Goal: Task Accomplishment & Management: Manage account settings

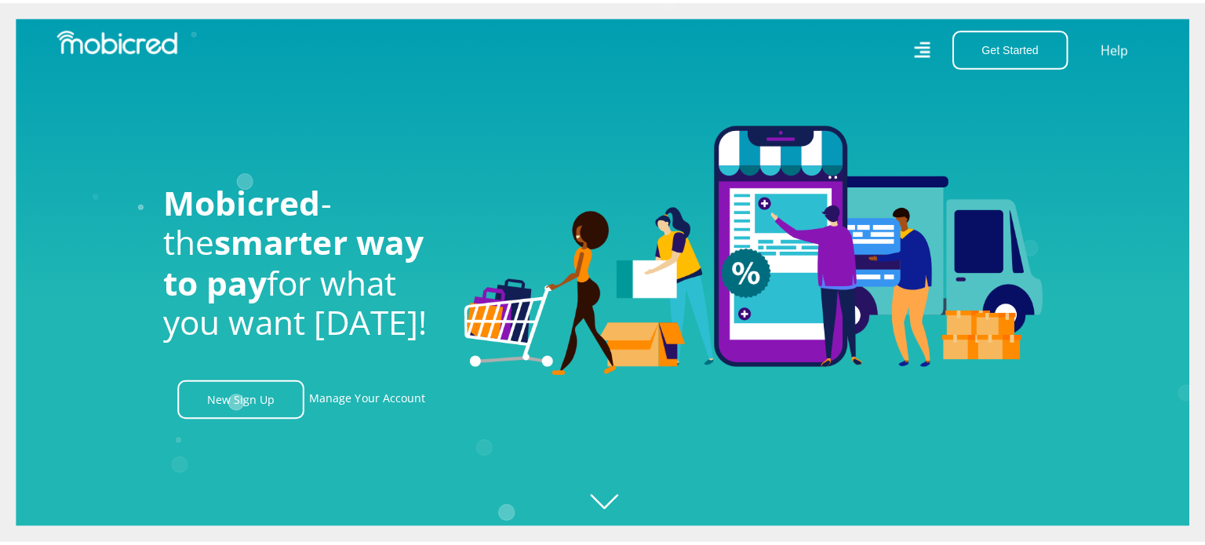
scroll to position [0, 2011]
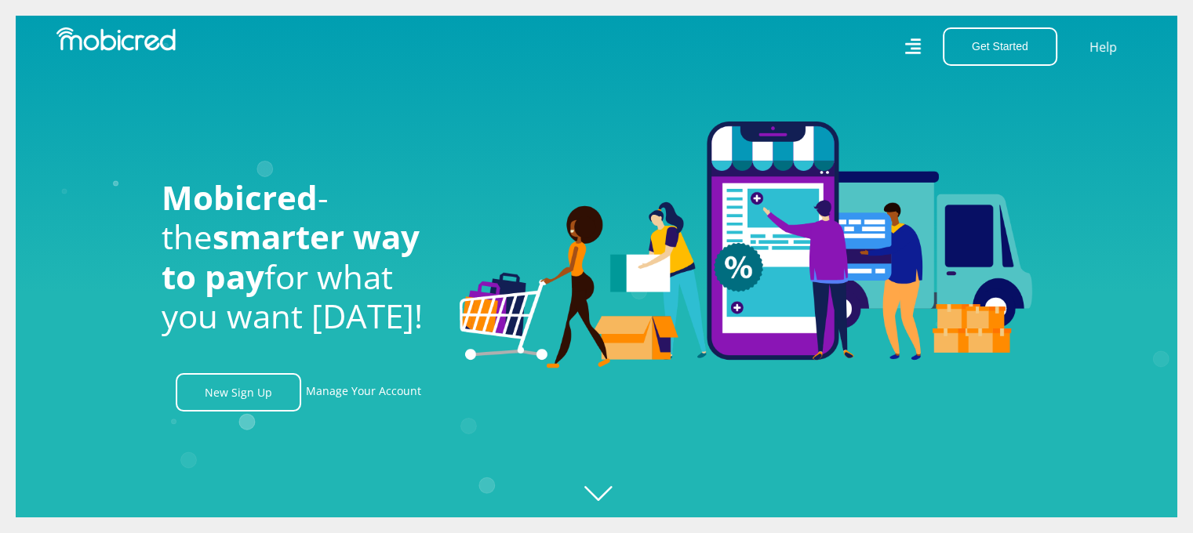
click at [919, 42] on icon at bounding box center [912, 46] width 16 height 23
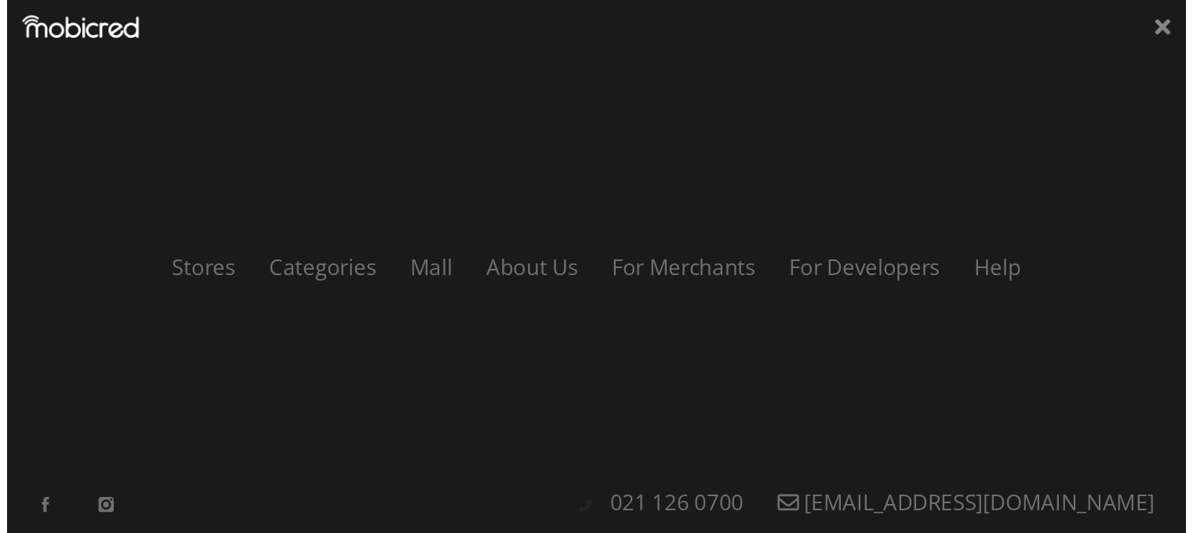
scroll to position [0, 3577]
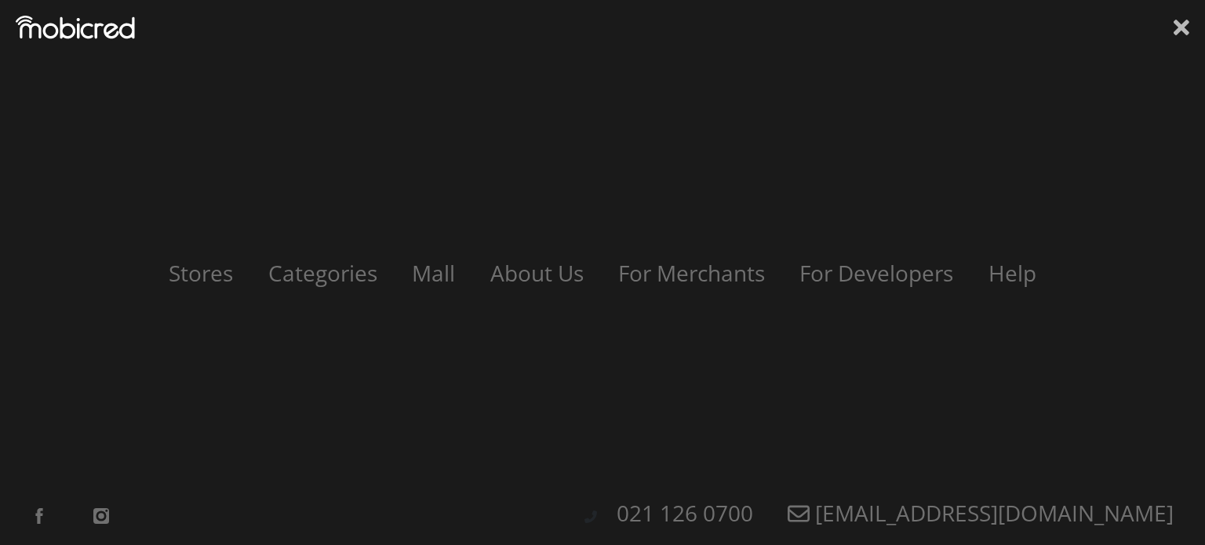
click at [1177, 20] on icon at bounding box center [1182, 28] width 16 height 24
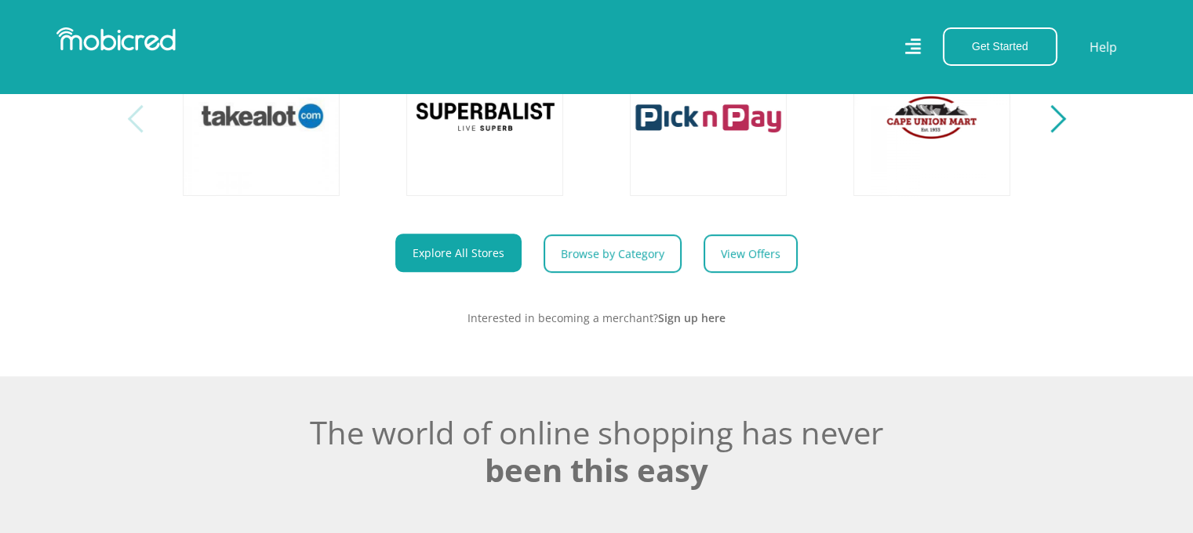
scroll to position [784, 0]
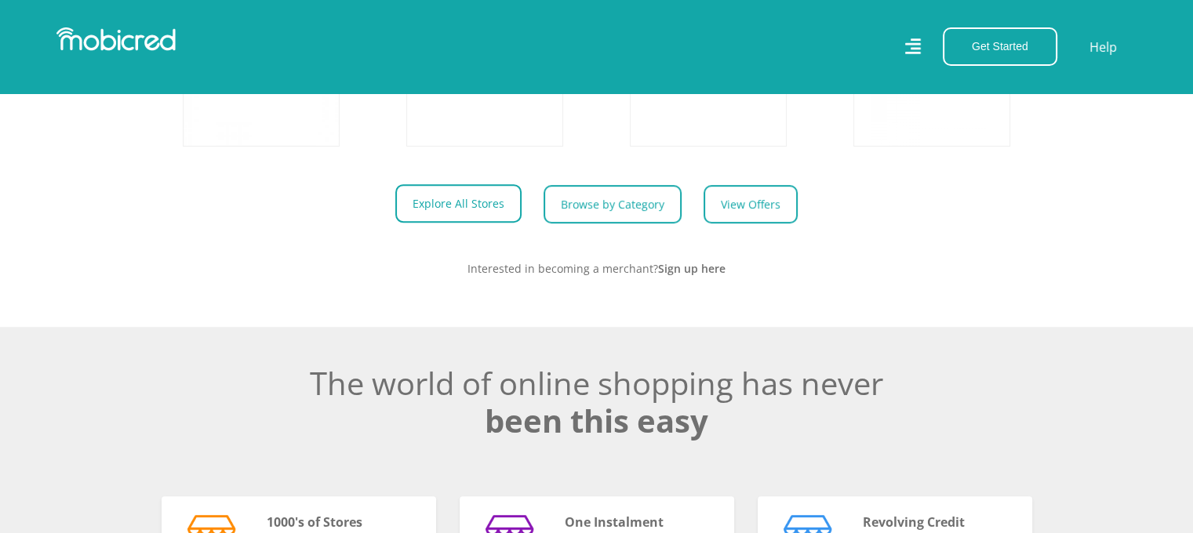
click at [442, 208] on link "Explore All Stores" at bounding box center [458, 203] width 126 height 38
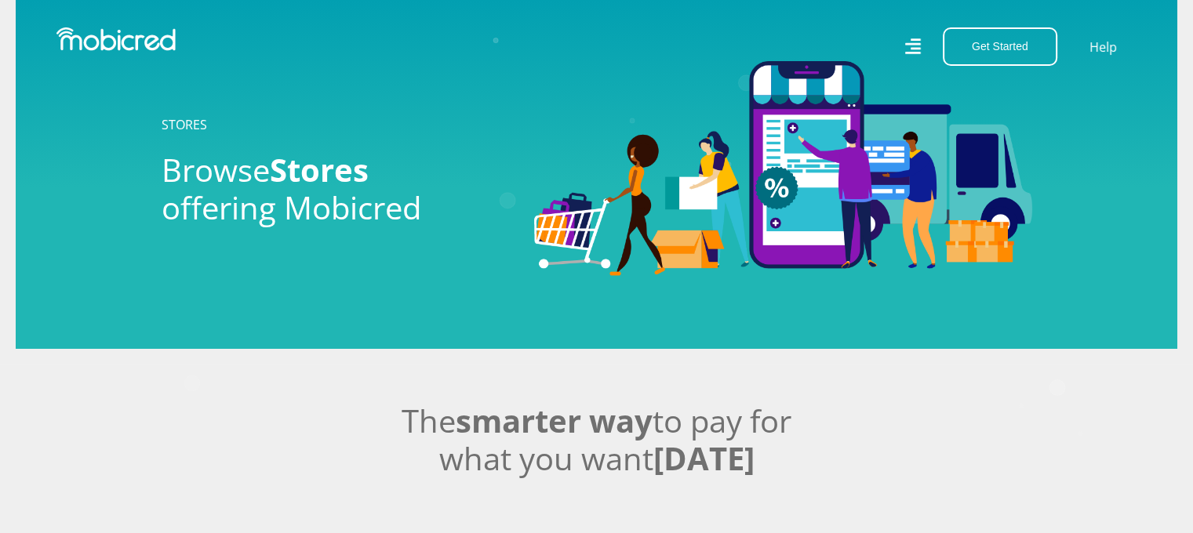
scroll to position [31, 0]
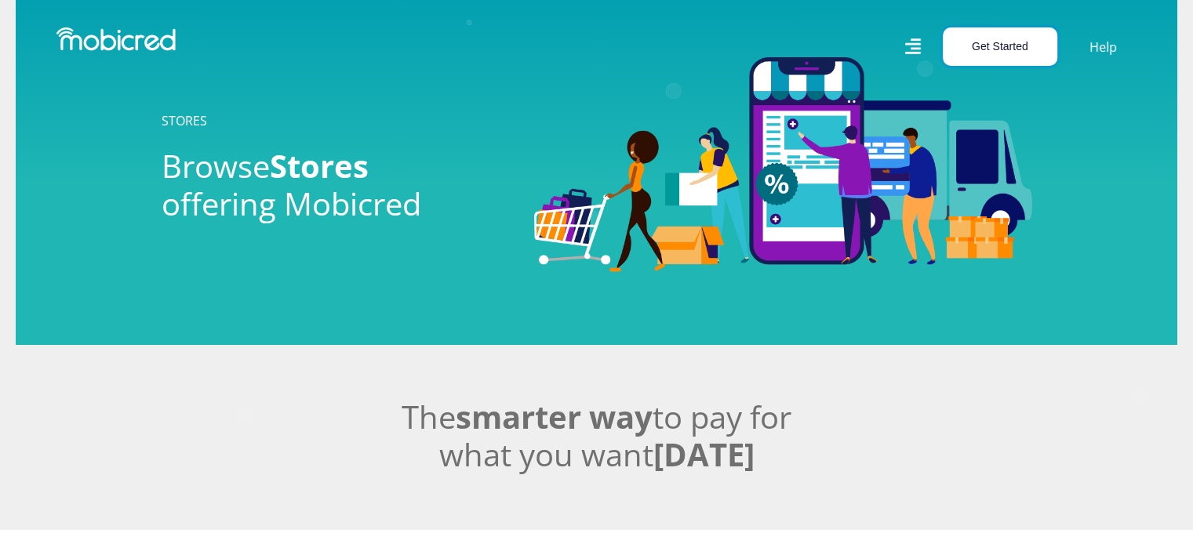
click at [1006, 31] on button "Get Started" at bounding box center [1000, 46] width 115 height 38
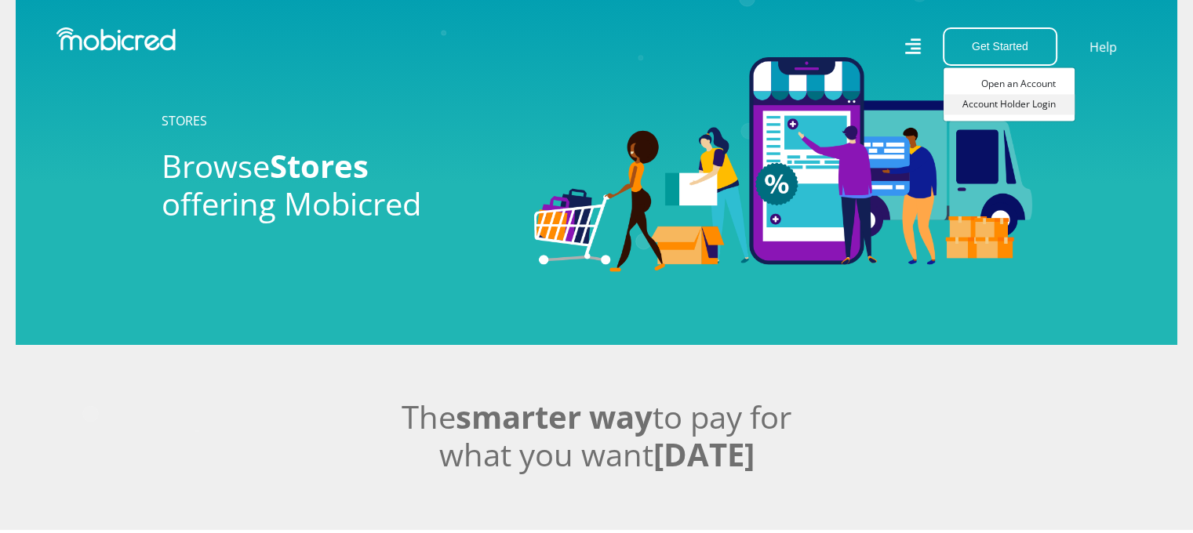
click at [994, 110] on link "Account Holder Login" at bounding box center [1009, 104] width 131 height 20
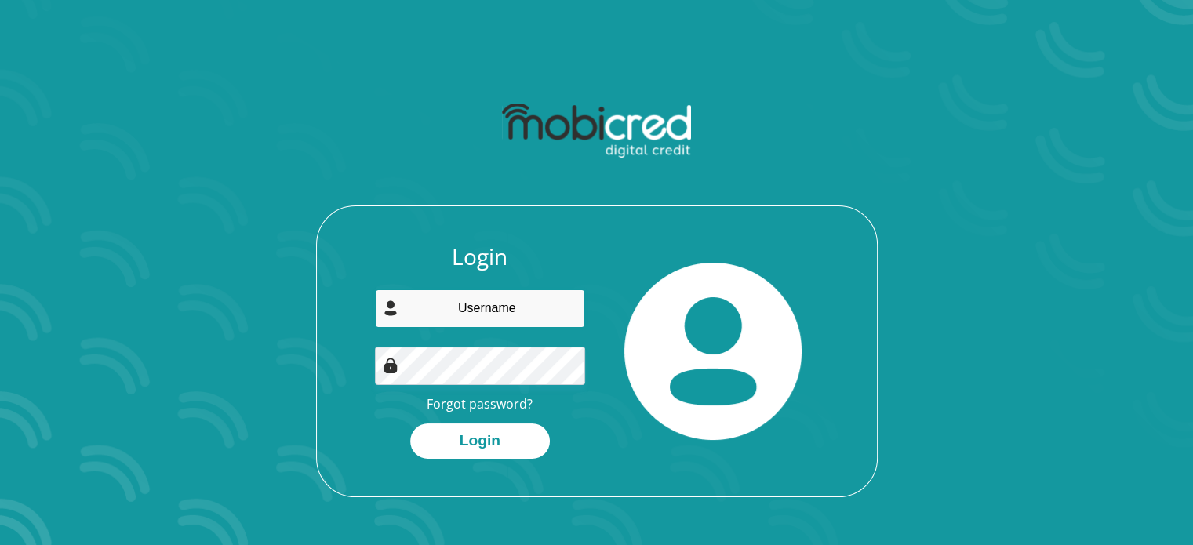
click at [480, 306] on input "email" at bounding box center [480, 308] width 210 height 38
type input "shaunay.williams@gmail.com"
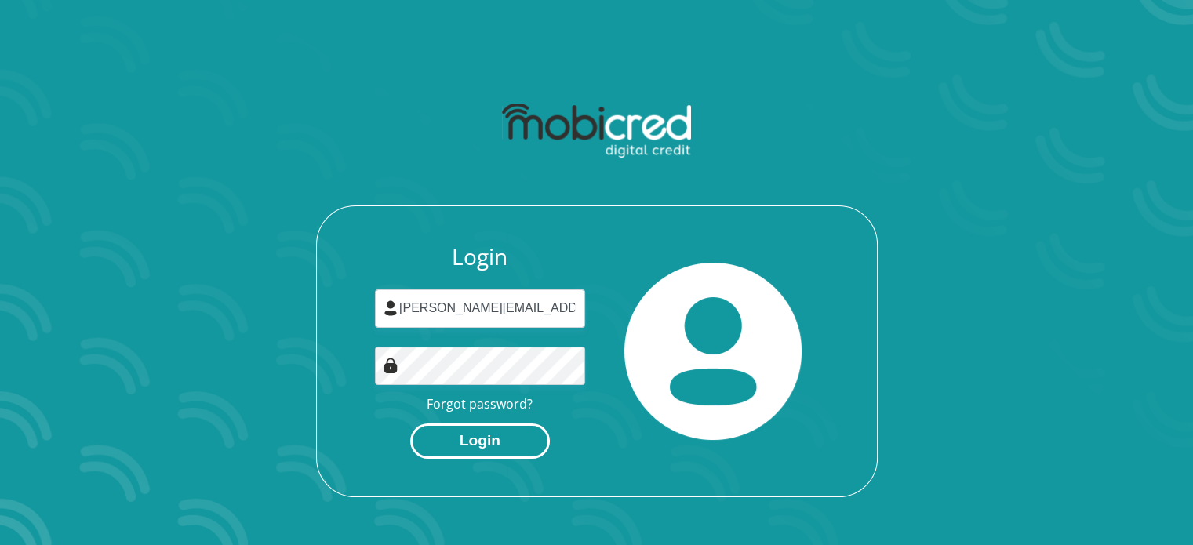
click at [457, 441] on button "Login" at bounding box center [480, 441] width 140 height 35
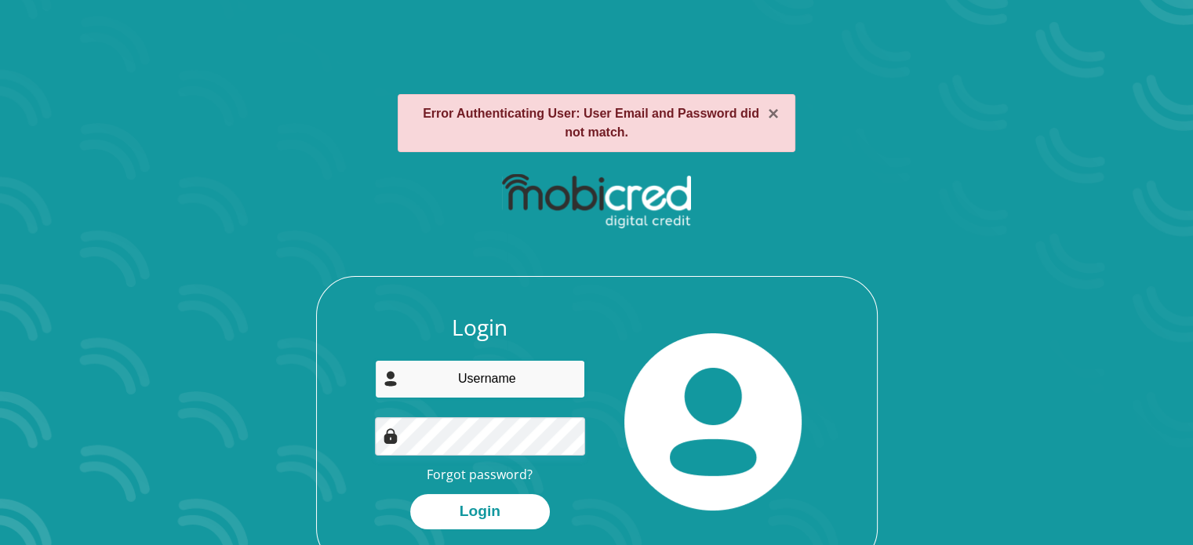
click at [471, 386] on input "email" at bounding box center [480, 379] width 210 height 38
type input "s"
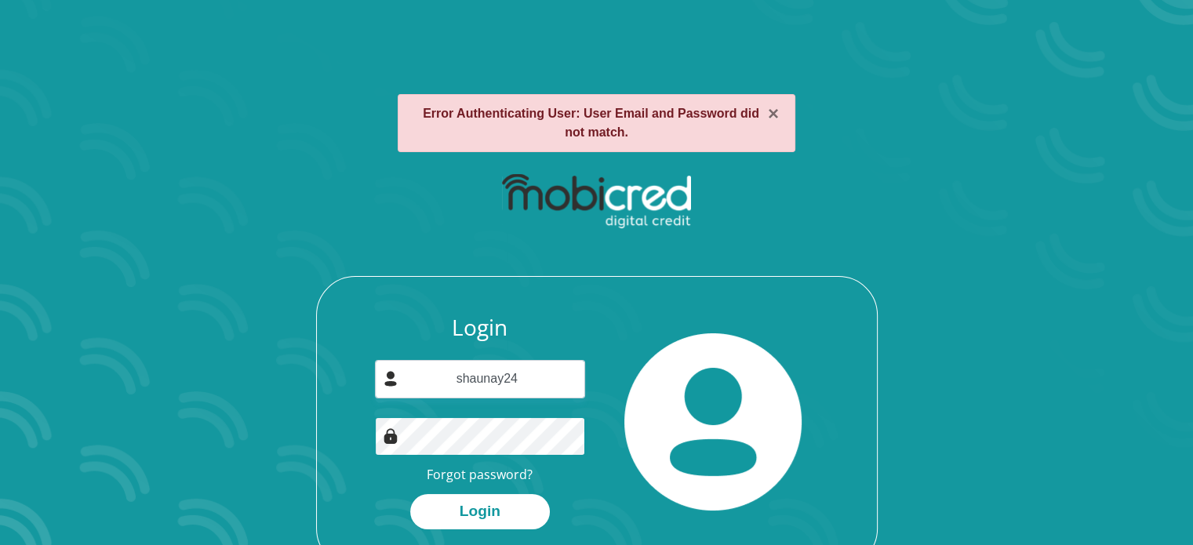
click at [410, 494] on button "Login" at bounding box center [480, 511] width 140 height 35
drag, startPoint x: 616, startPoint y: 490, endPoint x: 590, endPoint y: 491, distance: 25.9
click at [590, 491] on div "Login shaunay24 Forgot password? Login" at bounding box center [597, 441] width 560 height 253
click at [590, 491] on div "Login shaunay24 Forgot password? Login" at bounding box center [480, 422] width 234 height 215
click at [468, 474] on link "Forgot password?" at bounding box center [480, 474] width 106 height 17
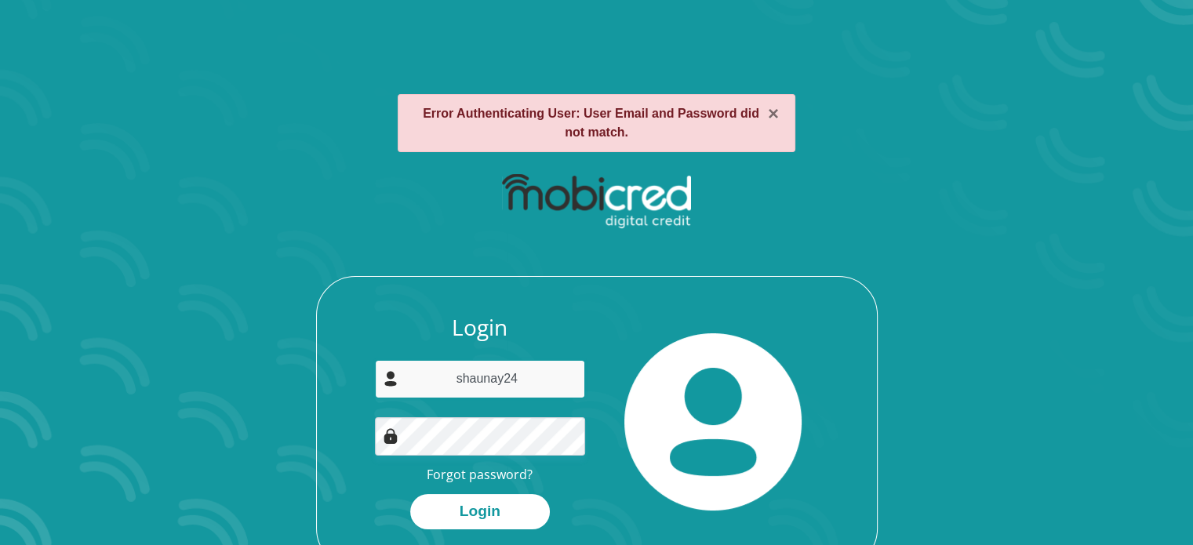
click at [511, 392] on input "shaunay24" at bounding box center [480, 379] width 210 height 38
type input "shaunayw@discovery.co.za"
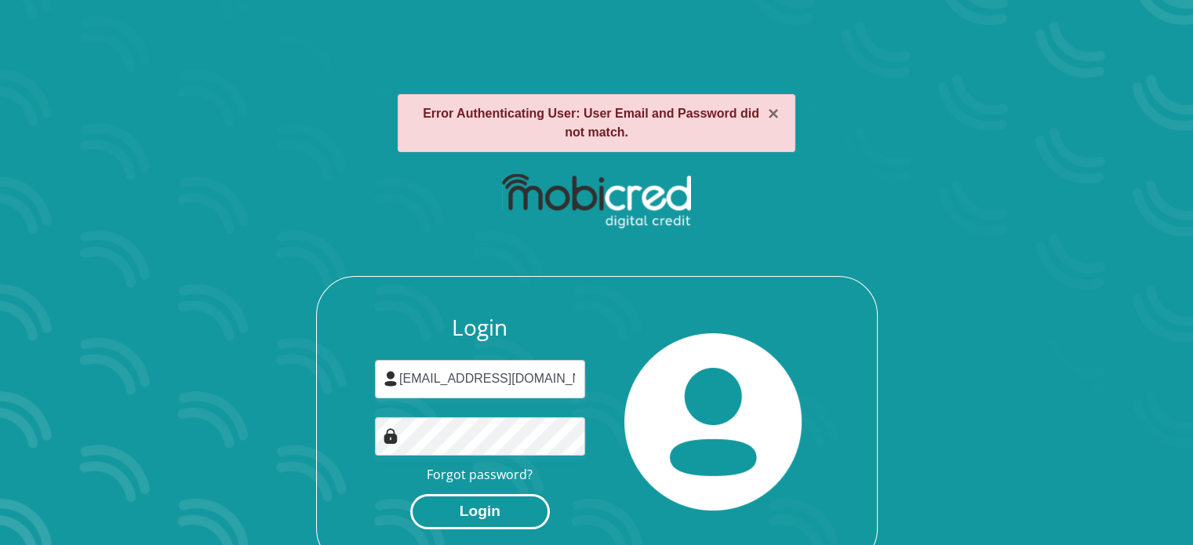
click at [451, 500] on button "Login" at bounding box center [480, 511] width 140 height 35
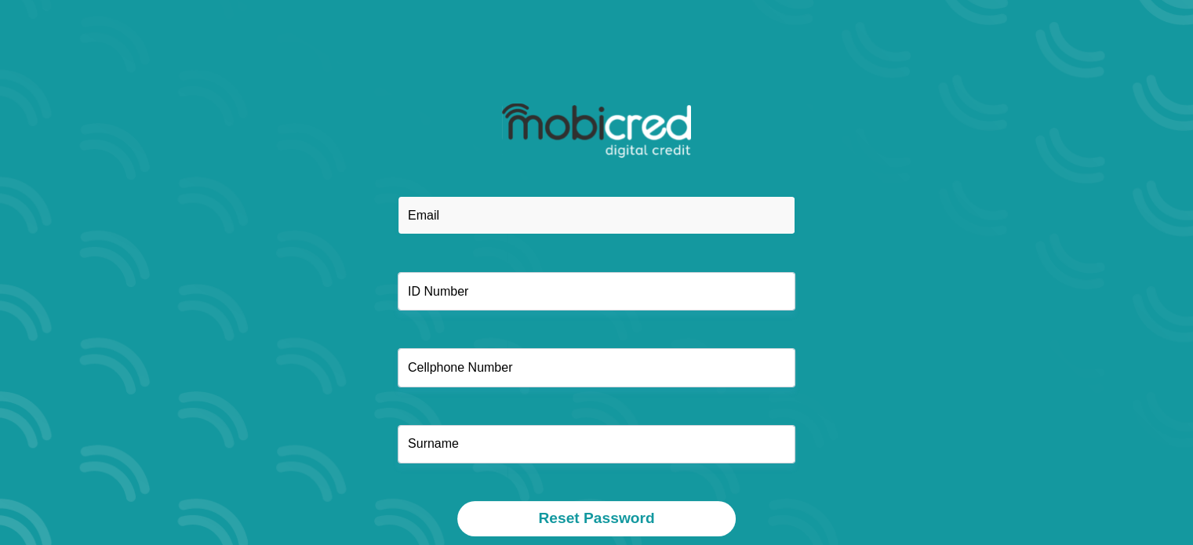
click at [508, 213] on input "email" at bounding box center [597, 215] width 398 height 38
type input "[PERSON_NAME][EMAIL_ADDRESS][DOMAIN_NAME]"
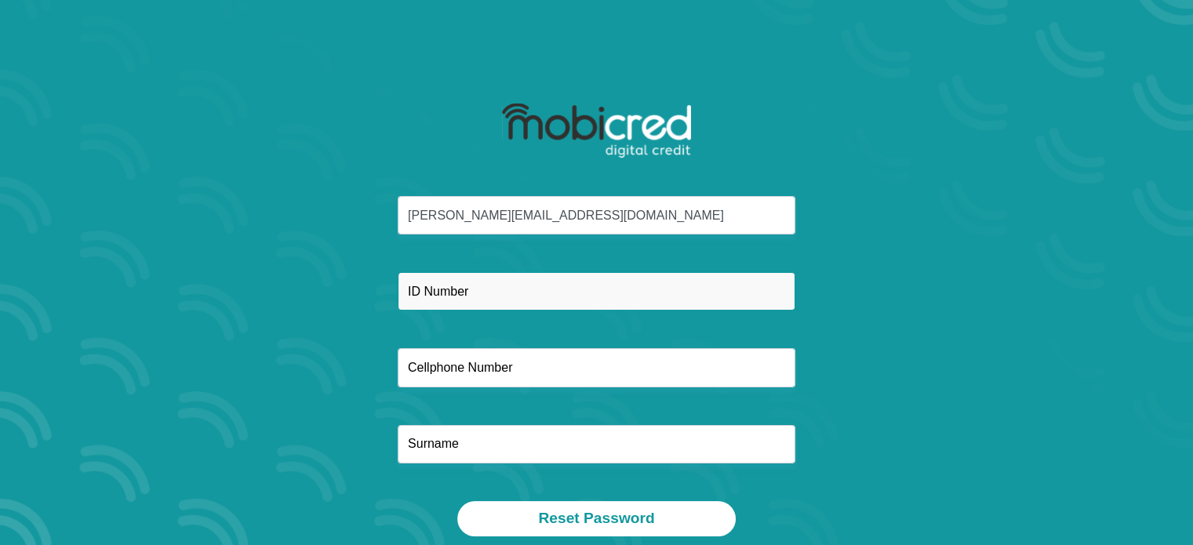
click at [449, 292] on input "text" at bounding box center [597, 291] width 398 height 38
type input "8212240058084"
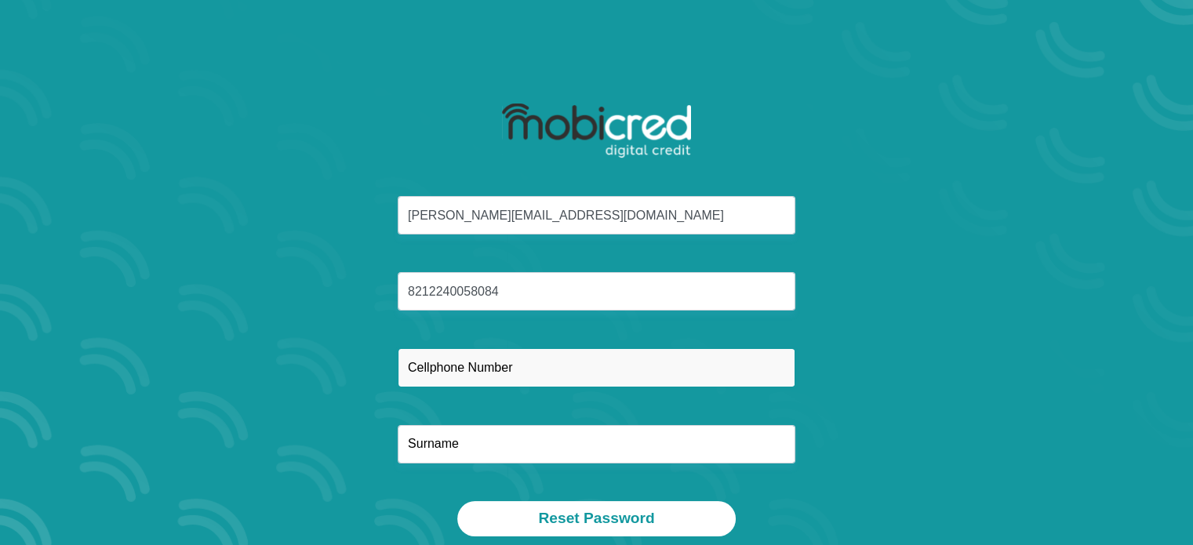
click at [415, 366] on input "text" at bounding box center [597, 367] width 398 height 38
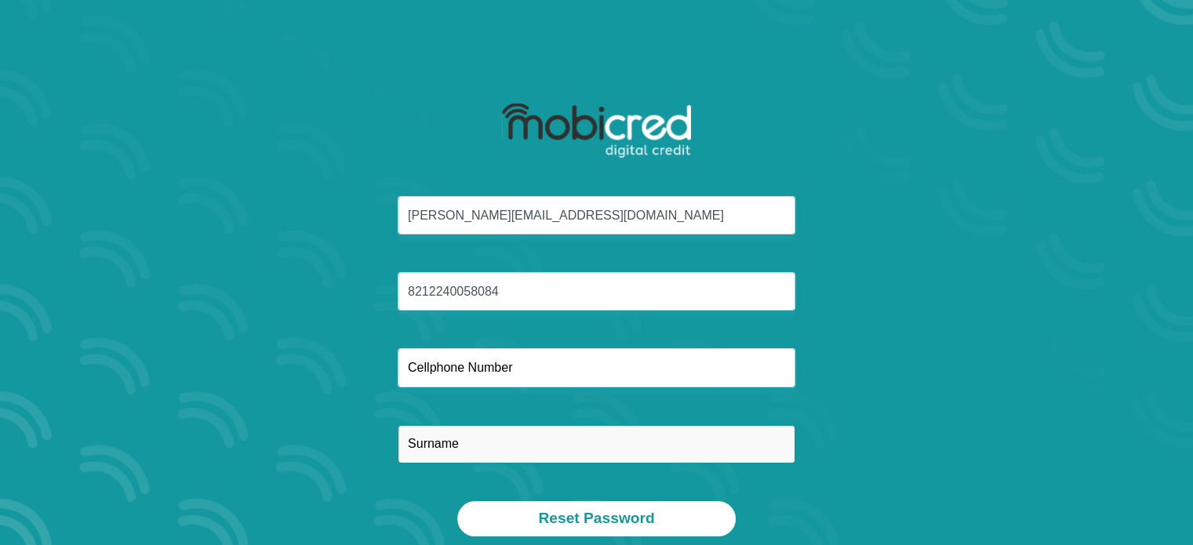
click at [449, 434] on input "text" at bounding box center [597, 444] width 398 height 38
type input "[PERSON_NAME]"
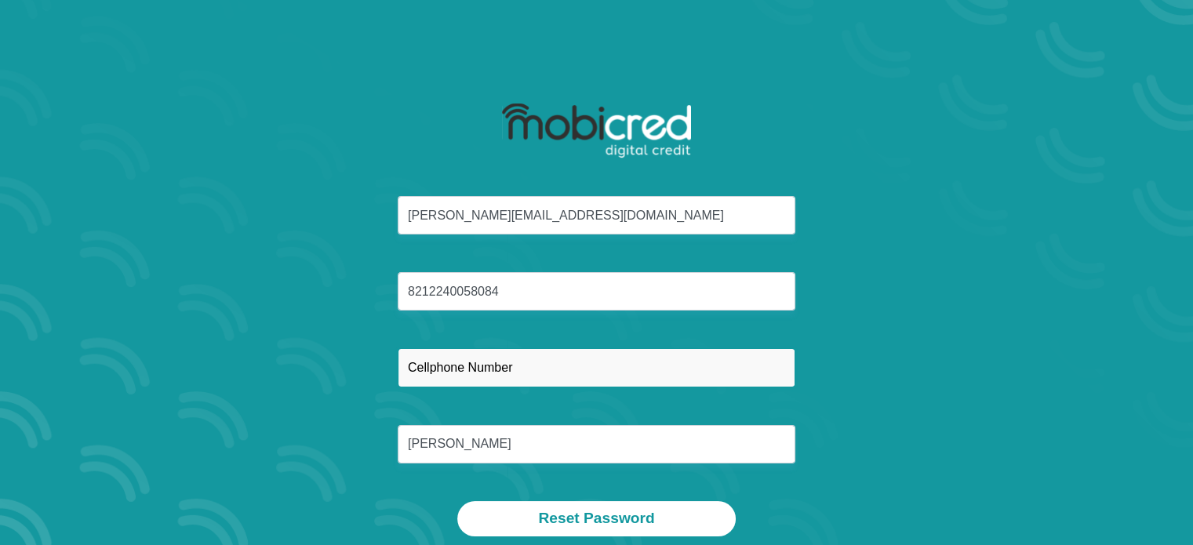
click at [467, 366] on input "text" at bounding box center [597, 367] width 398 height 38
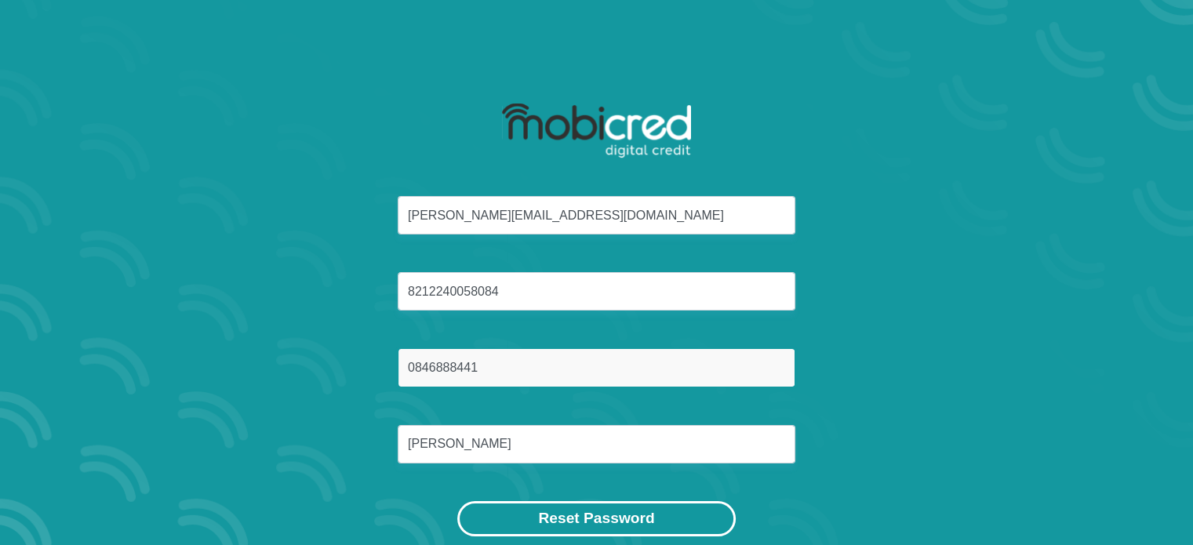
type input "0846888441"
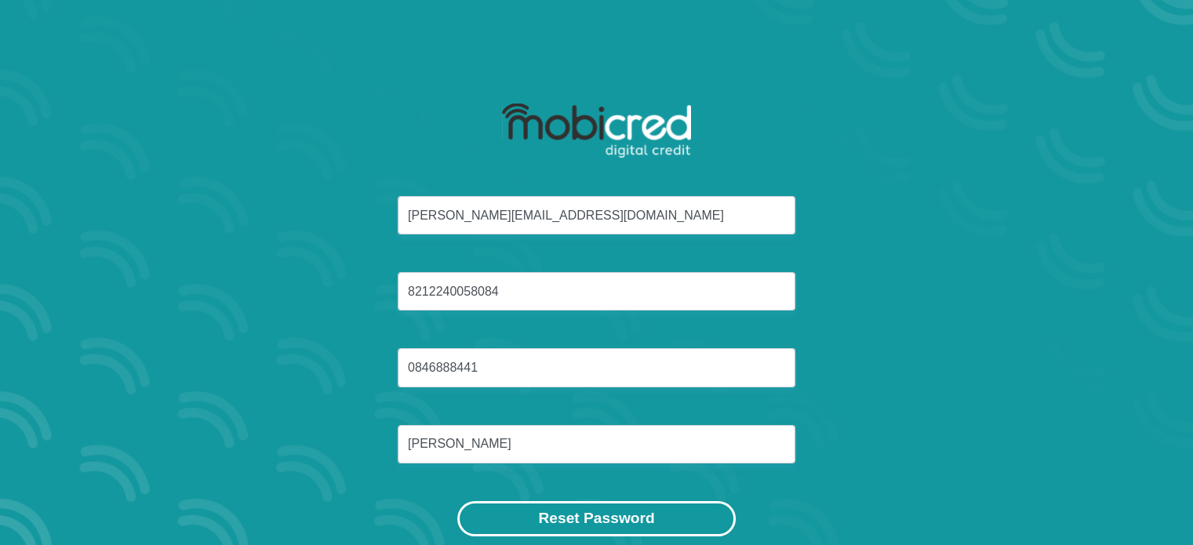
click at [599, 511] on button "Reset Password" at bounding box center [596, 518] width 278 height 35
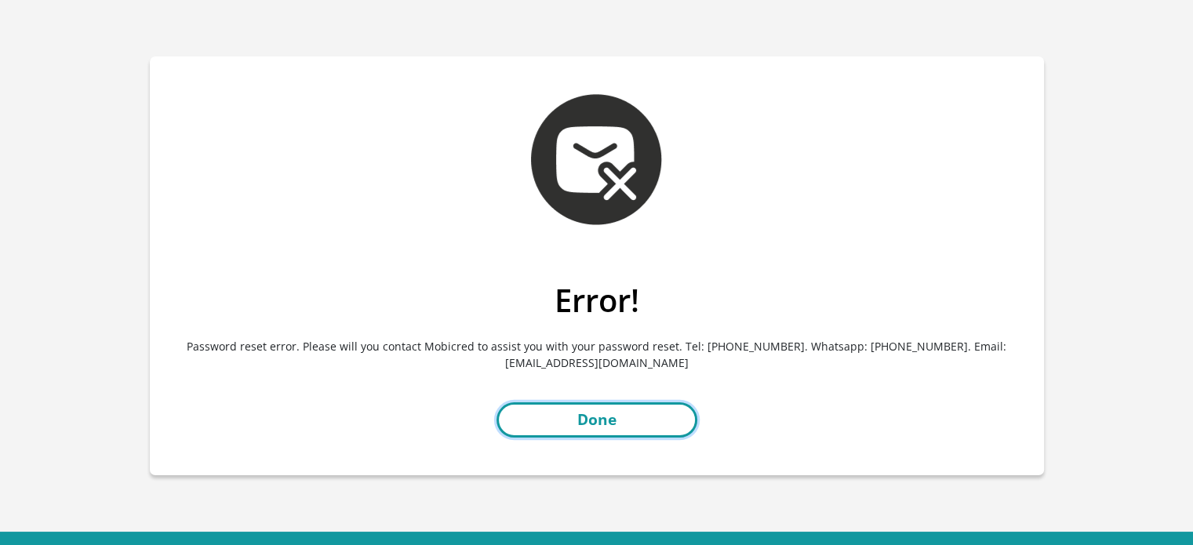
click at [580, 420] on link "Done" at bounding box center [597, 419] width 201 height 35
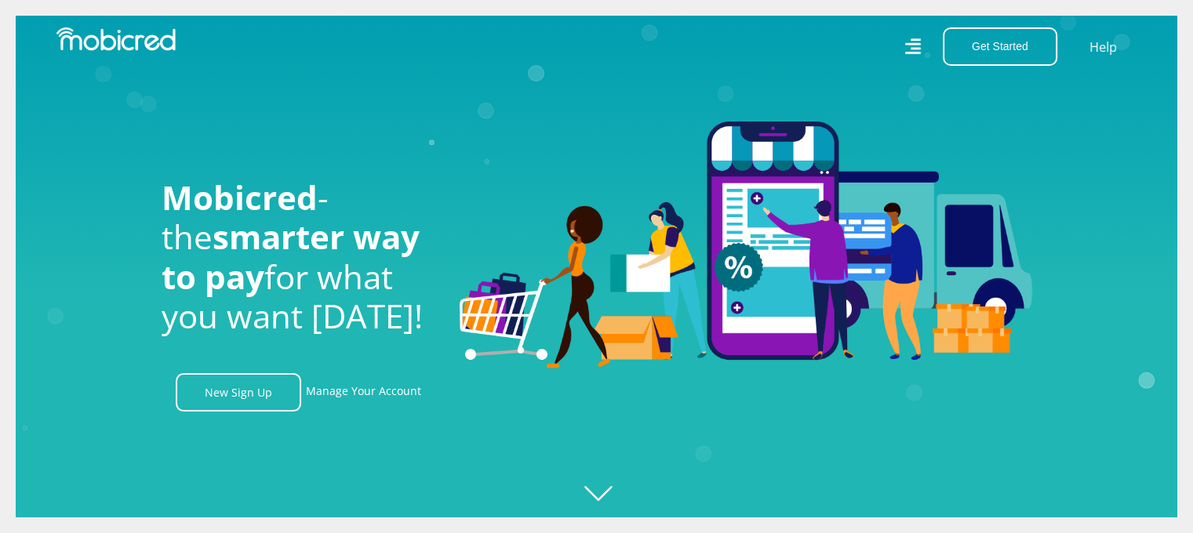
scroll to position [0, 572]
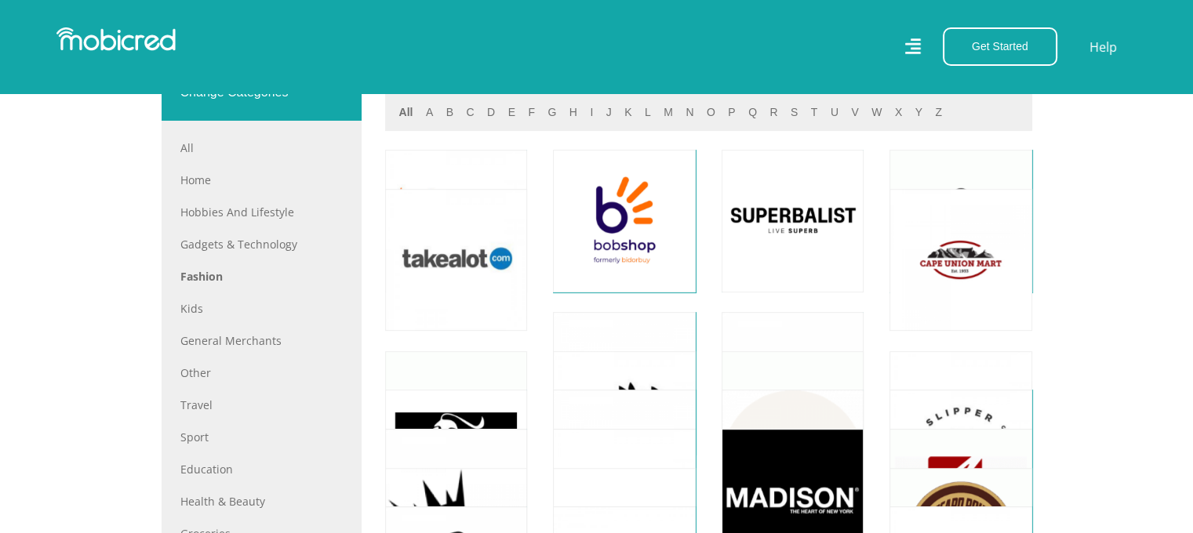
scroll to position [722, 0]
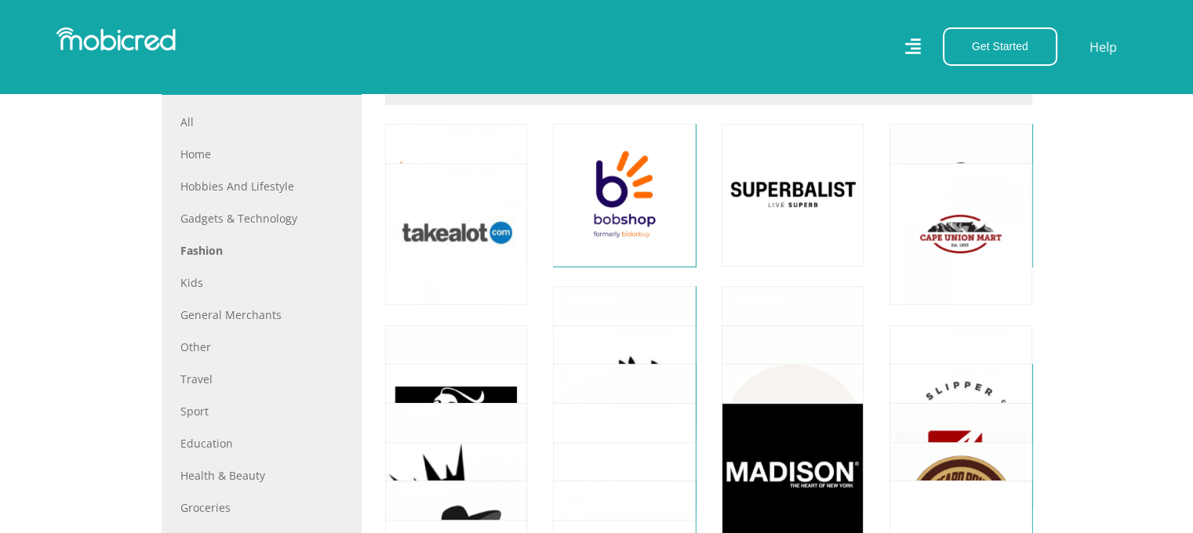
click at [443, 291] on link at bounding box center [456, 234] width 167 height 167
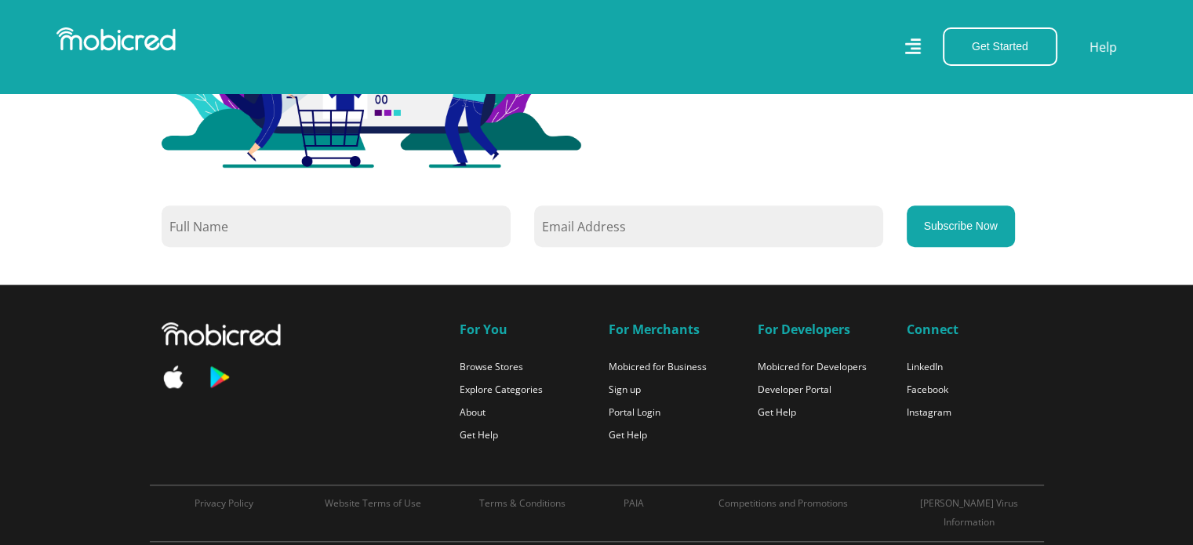
scroll to position [1462, 0]
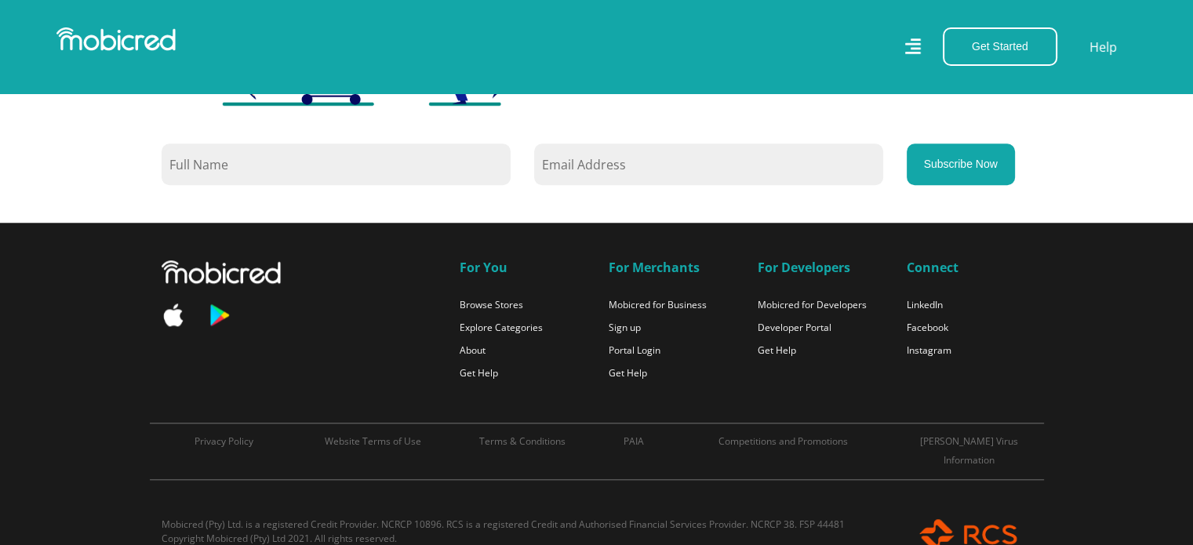
click at [443, 291] on div at bounding box center [299, 322] width 298 height 125
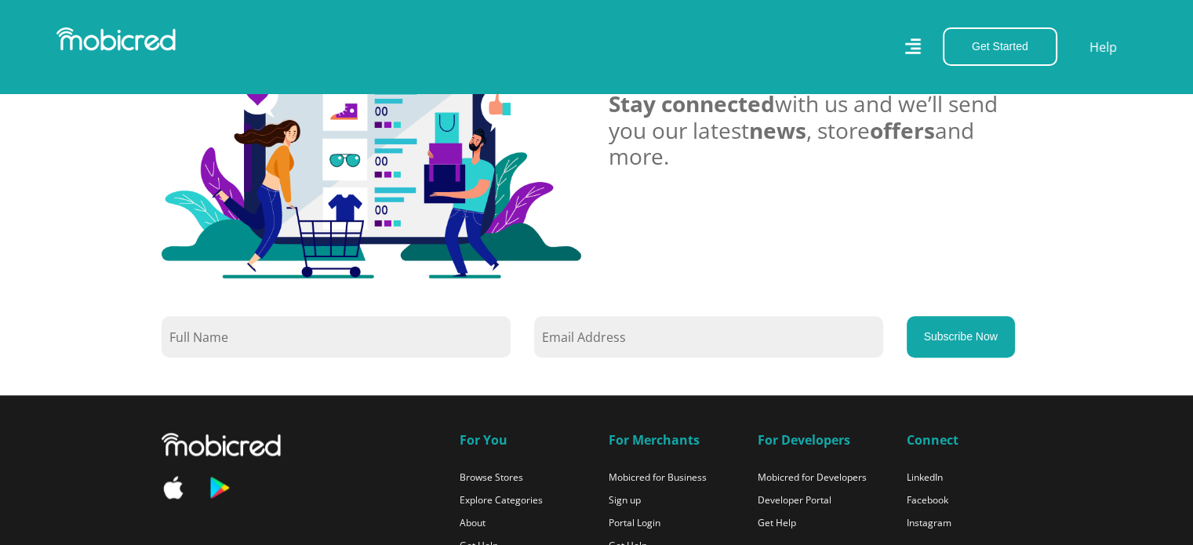
scroll to position [1211, 0]
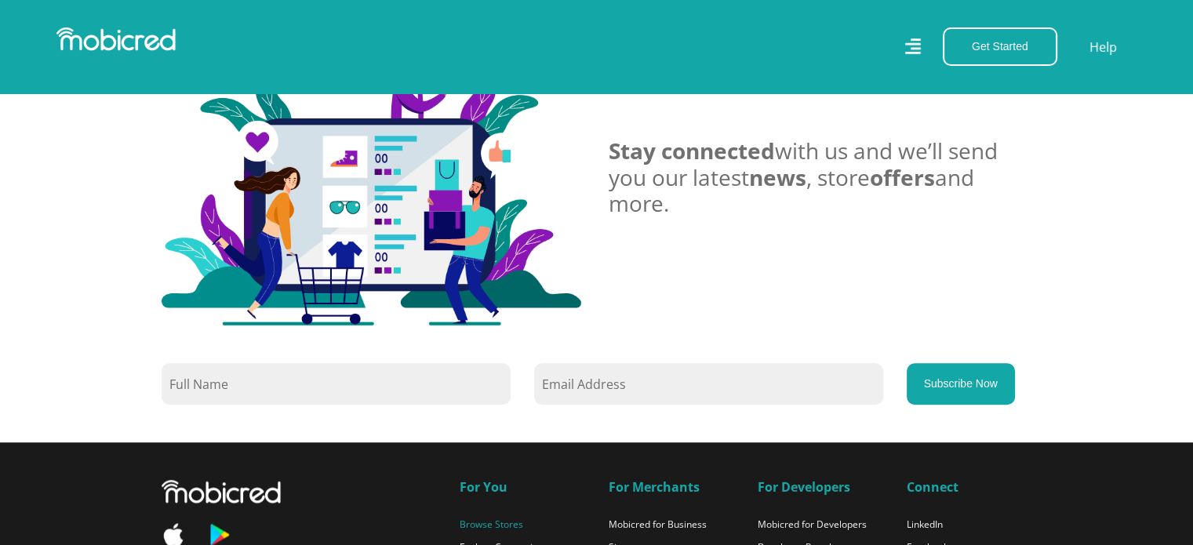
click at [475, 522] on link "Browse Stores" at bounding box center [492, 524] width 64 height 13
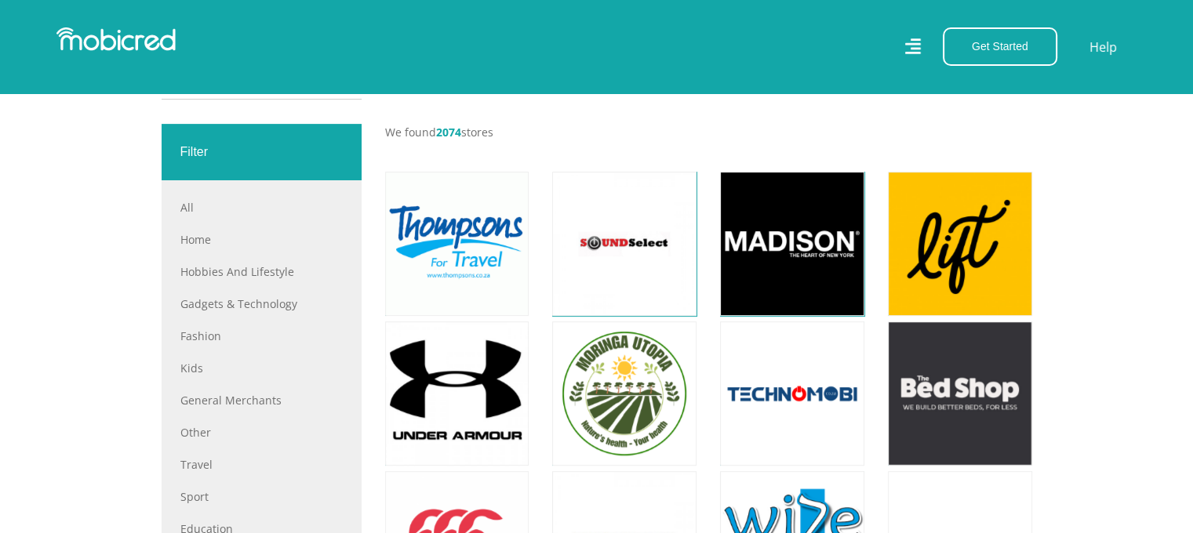
scroll to position [533, 0]
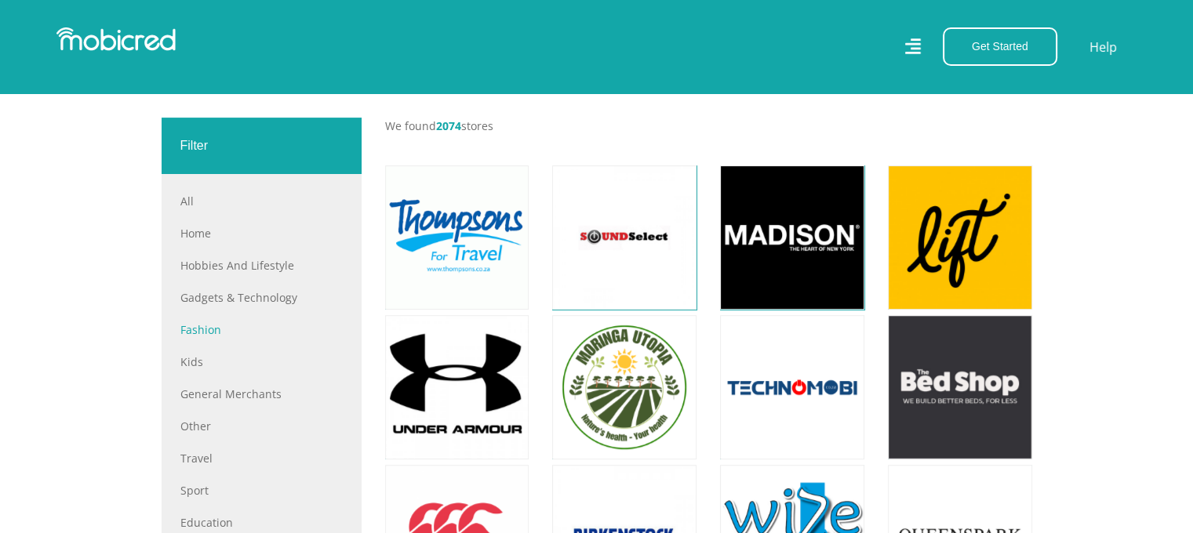
click at [195, 327] on link "Fashion" at bounding box center [261, 330] width 162 height 16
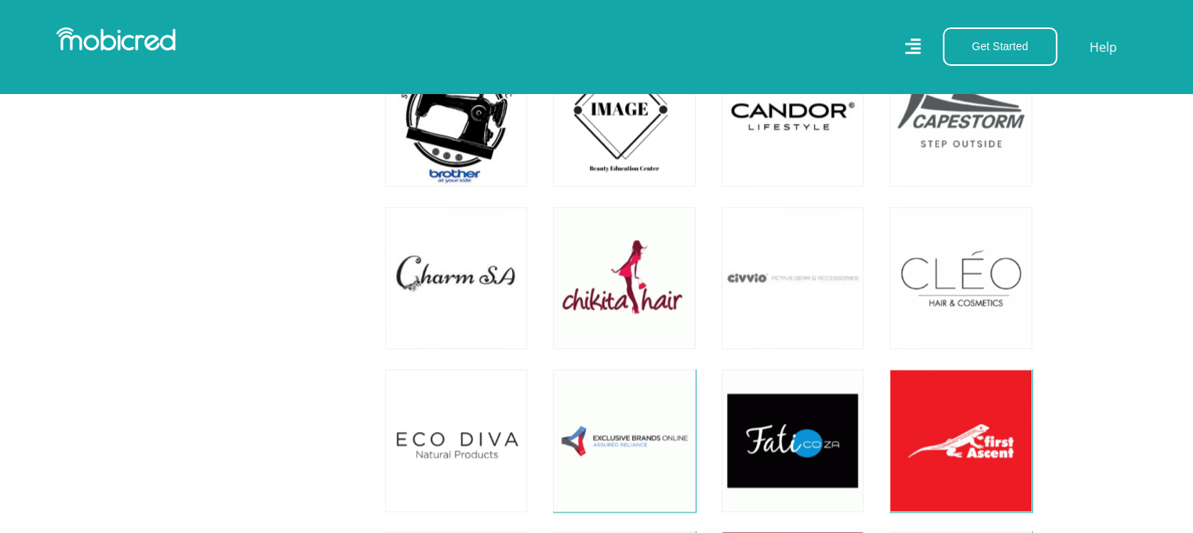
scroll to position [2035, 0]
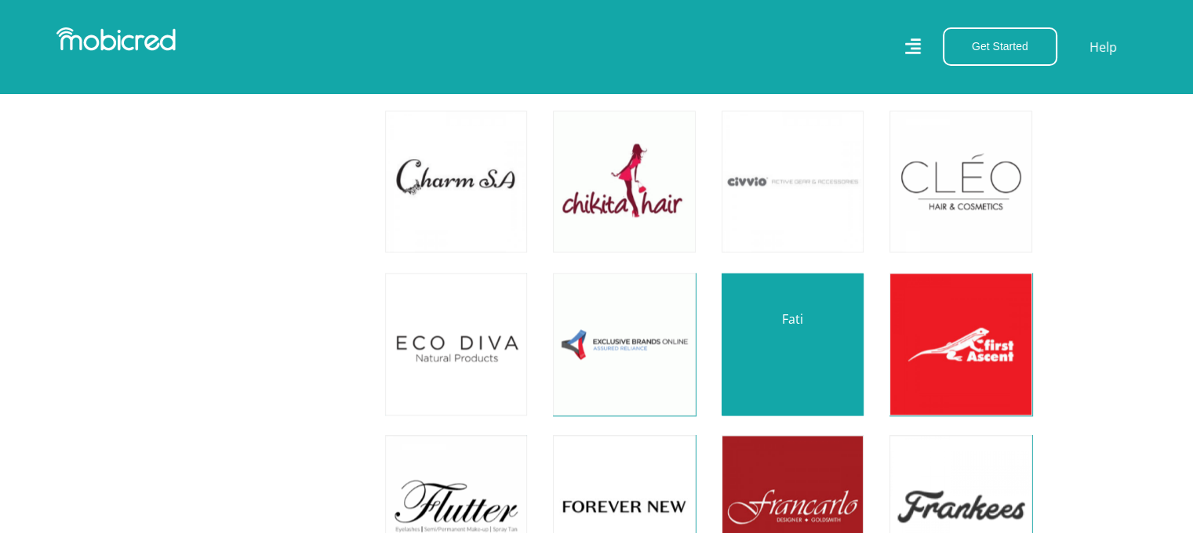
click at [802, 348] on link at bounding box center [792, 343] width 167 height 167
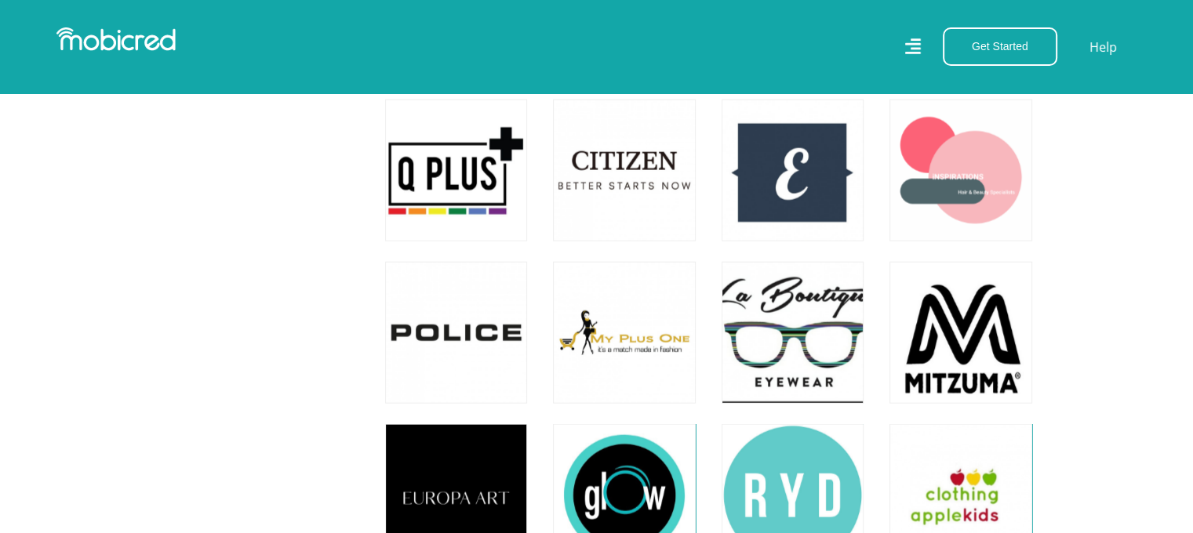
scroll to position [3510, 0]
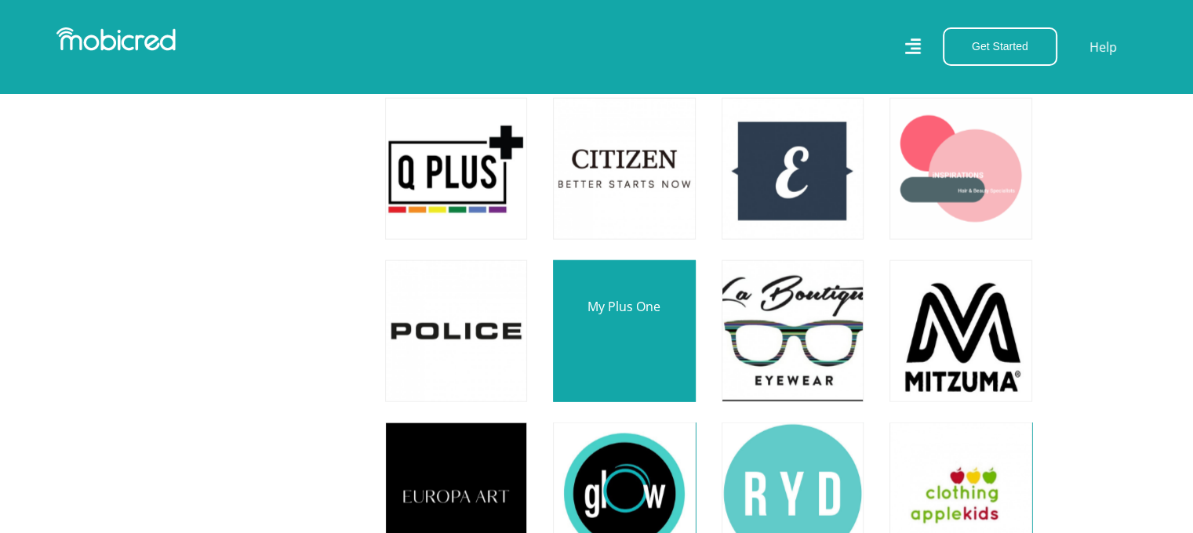
click at [634, 323] on link at bounding box center [623, 331] width 167 height 167
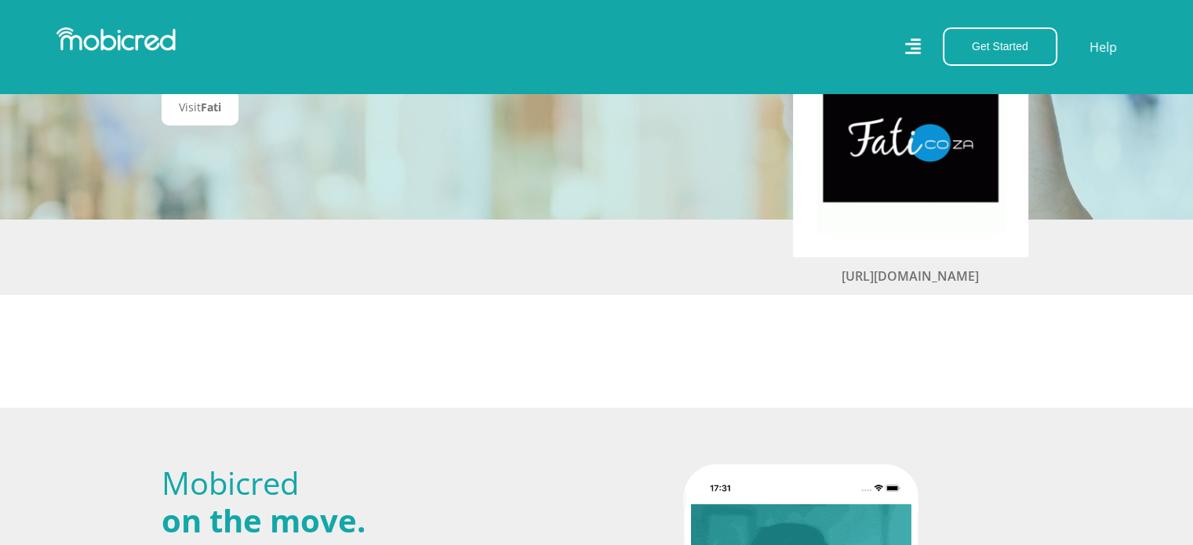
scroll to position [94, 0]
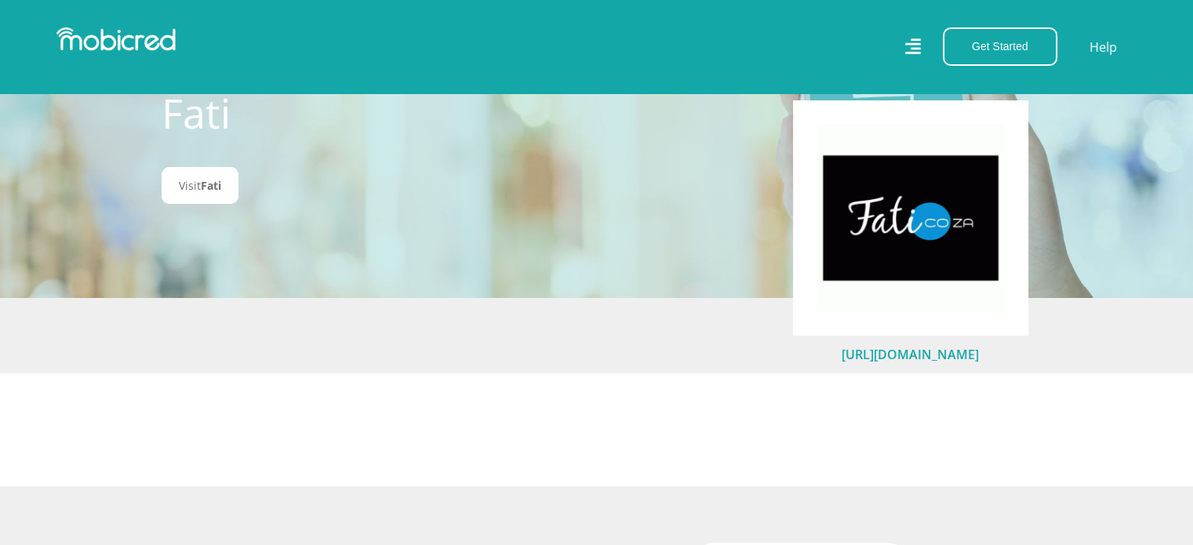
click at [886, 357] on link "http://www.fati.co.za" at bounding box center [910, 354] width 137 height 17
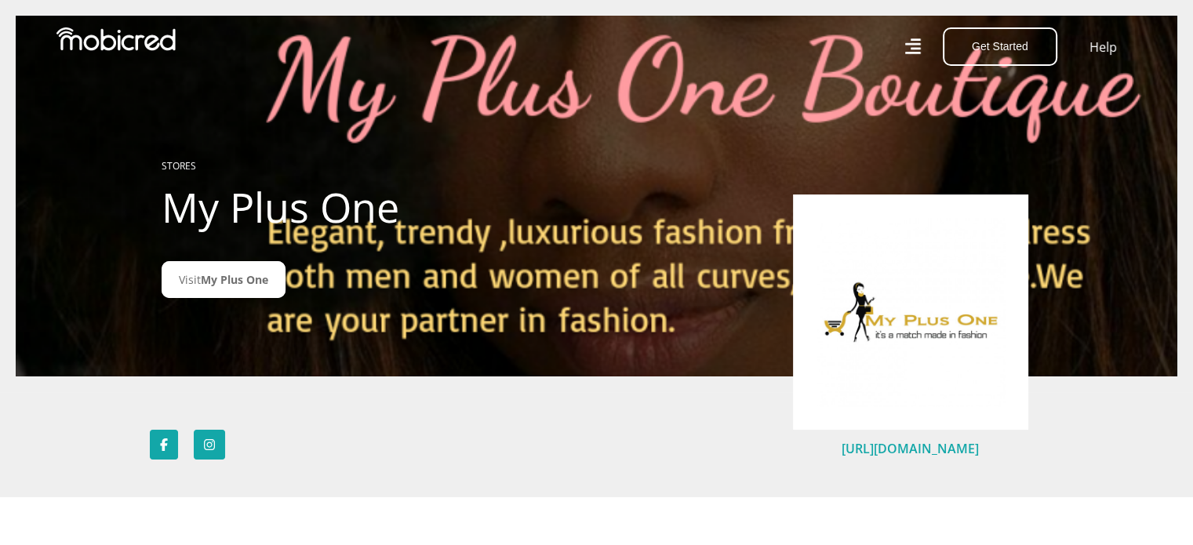
click at [879, 446] on link "[URL][DOMAIN_NAME]" at bounding box center [910, 448] width 137 height 17
